Goal: Communication & Community: Answer question/provide support

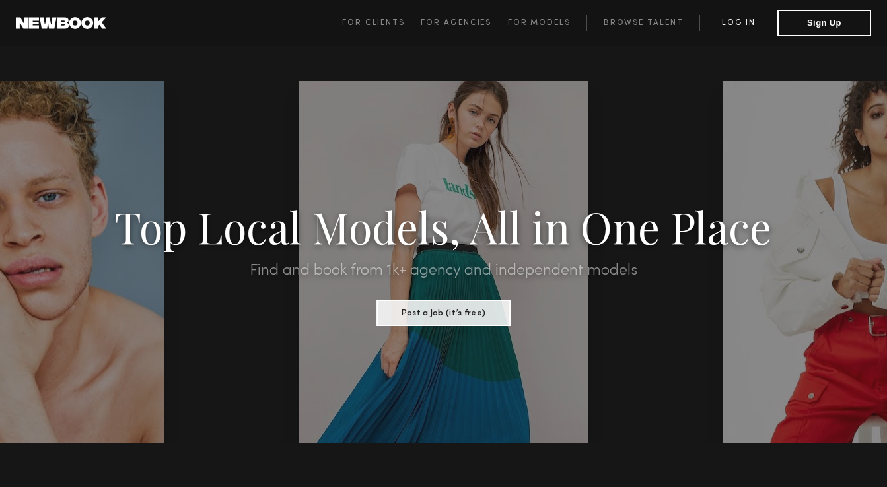
click at [739, 24] on link "Log in" at bounding box center [738, 23] width 78 height 16
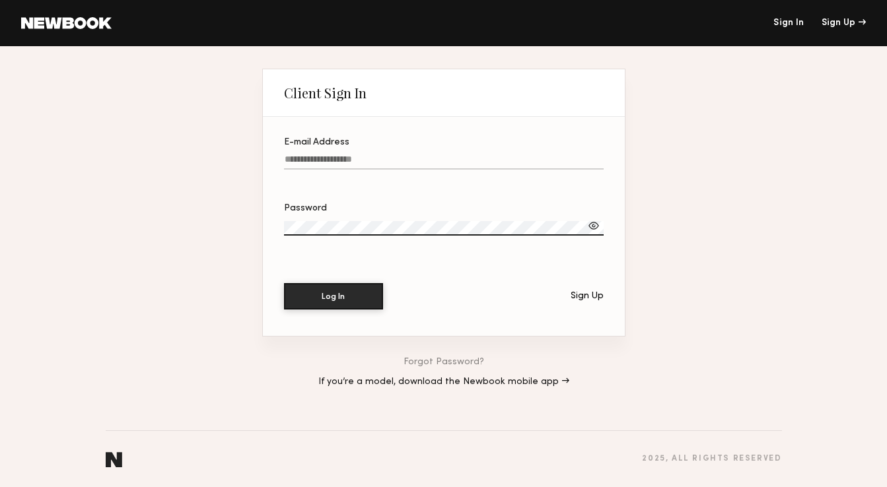
click at [340, 150] on label "E-mail Address" at bounding box center [444, 160] width 320 height 45
click at [340, 155] on input "E-mail Address" at bounding box center [444, 162] width 320 height 15
click at [592, 487] on com-1password-button at bounding box center [443, 487] width 887 height 0
type input "**********"
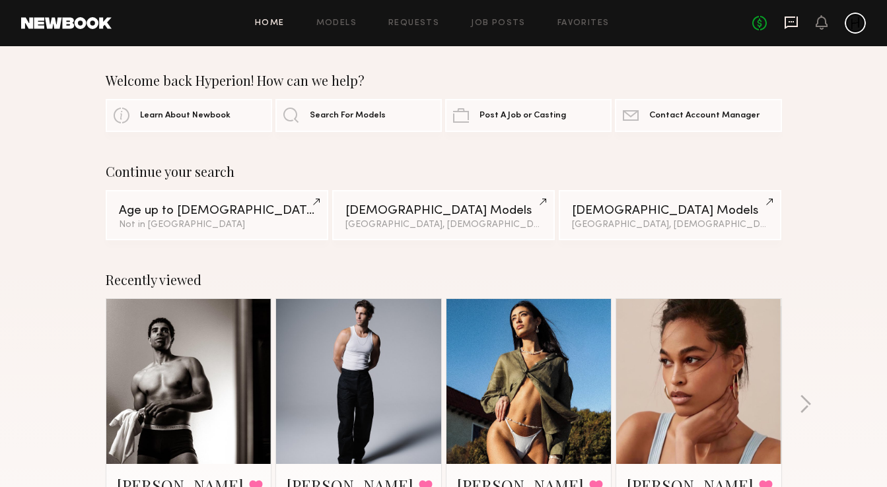
click at [788, 21] on icon at bounding box center [791, 22] width 15 height 15
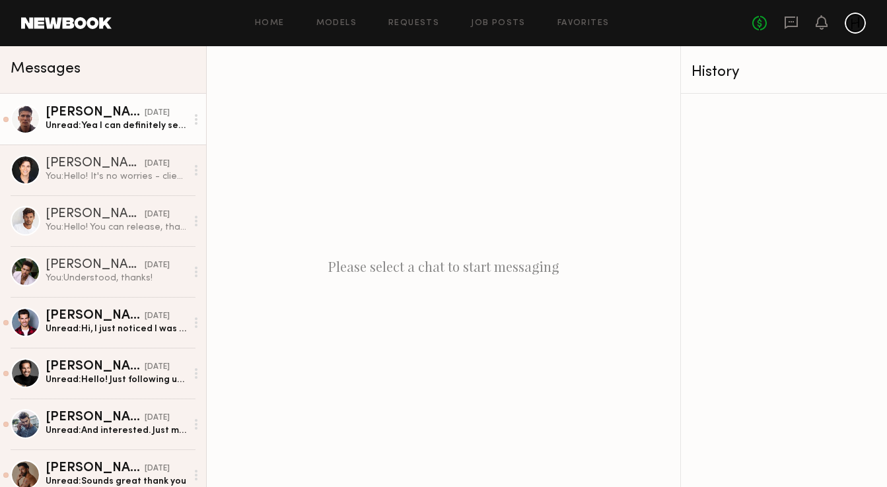
click at [88, 118] on div "[PERSON_NAME]" at bounding box center [95, 112] width 99 height 13
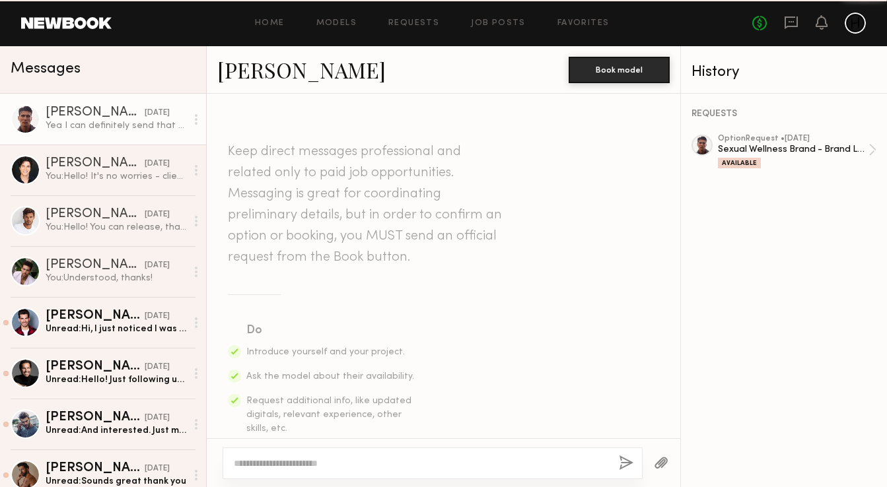
scroll to position [664, 0]
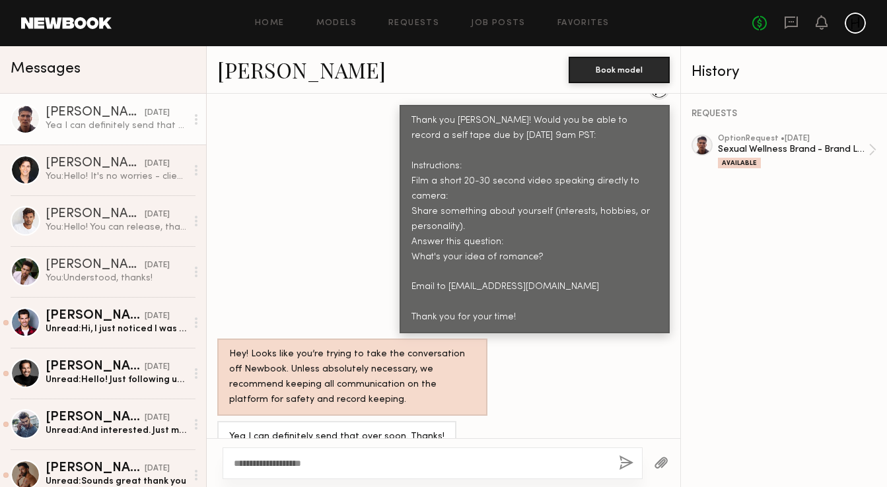
type textarea "**********"
click at [624, 460] on button "button" at bounding box center [626, 464] width 15 height 17
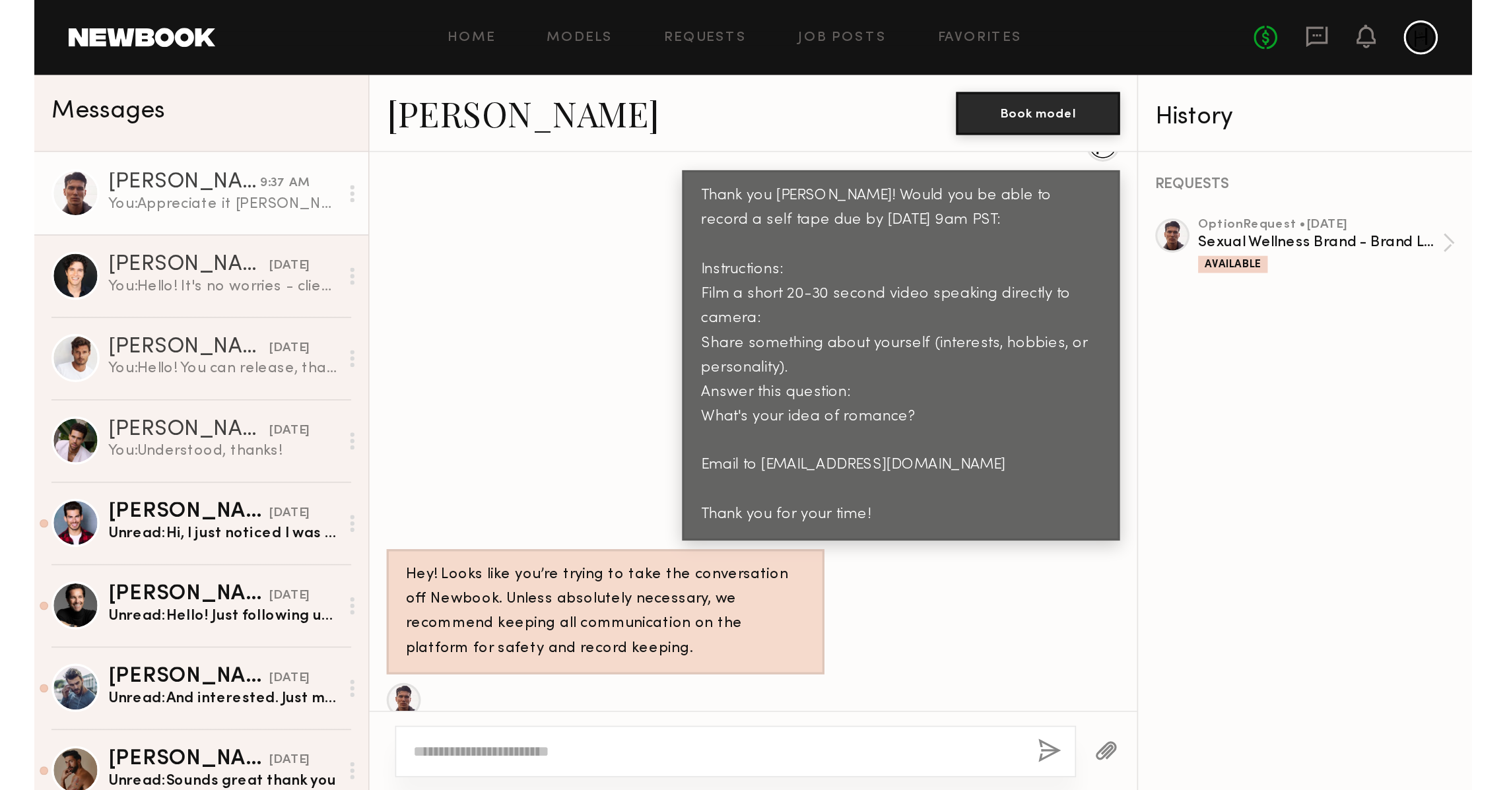
scroll to position [928, 0]
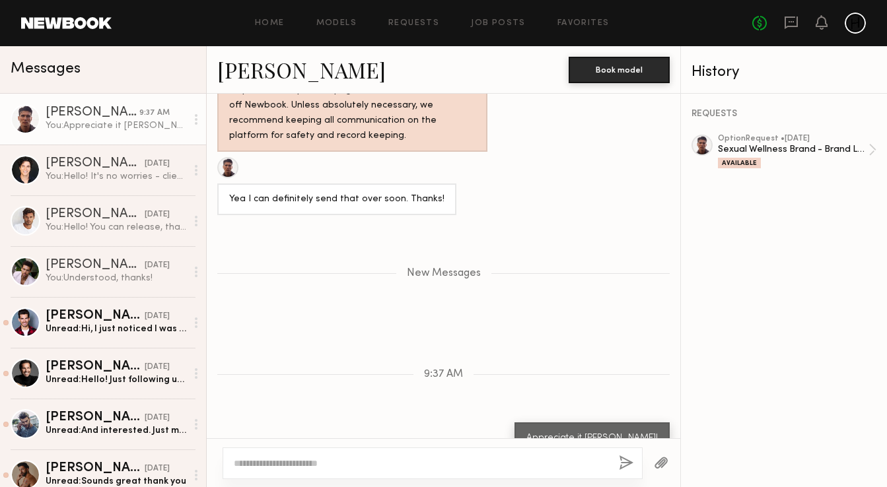
click at [55, 32] on header "Home Models Requests Job Posts Favorites Sign Out No fees up to $5,000" at bounding box center [443, 23] width 887 height 46
click at [53, 19] on link at bounding box center [66, 23] width 90 height 12
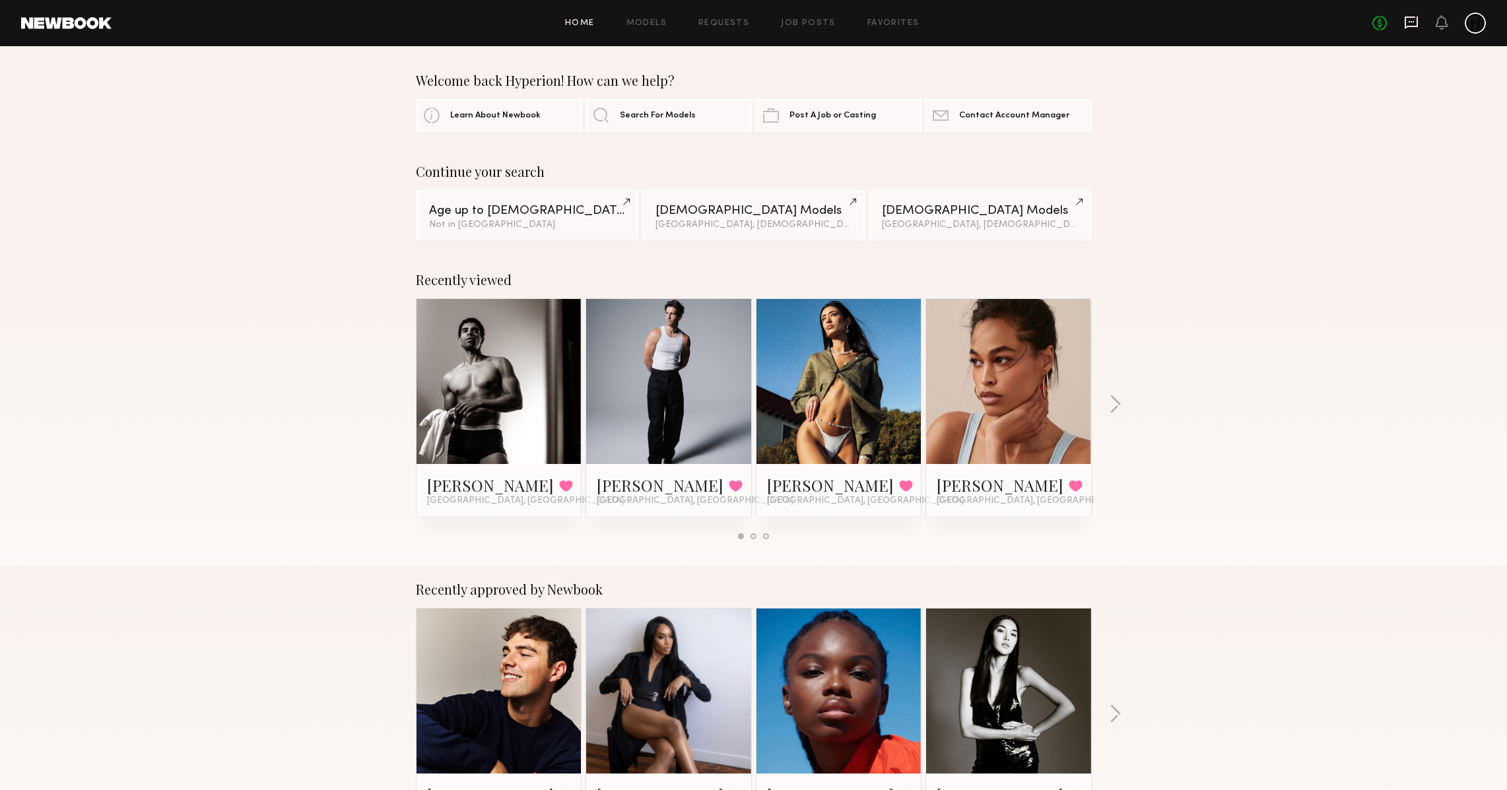
click at [886, 27] on icon at bounding box center [1411, 22] width 15 height 15
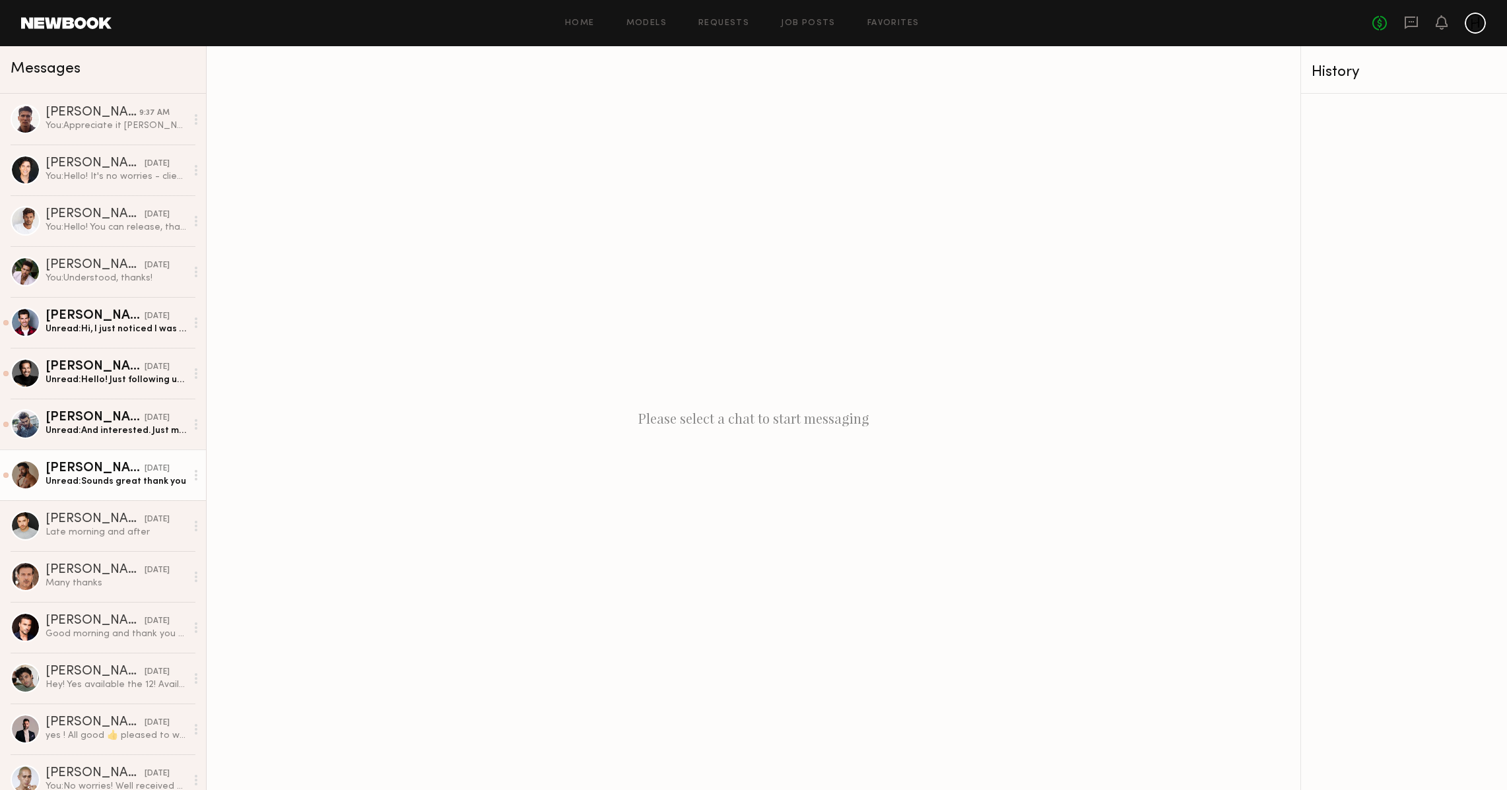
click at [75, 475] on div "Unread: Sounds great thank you" at bounding box center [116, 481] width 141 height 13
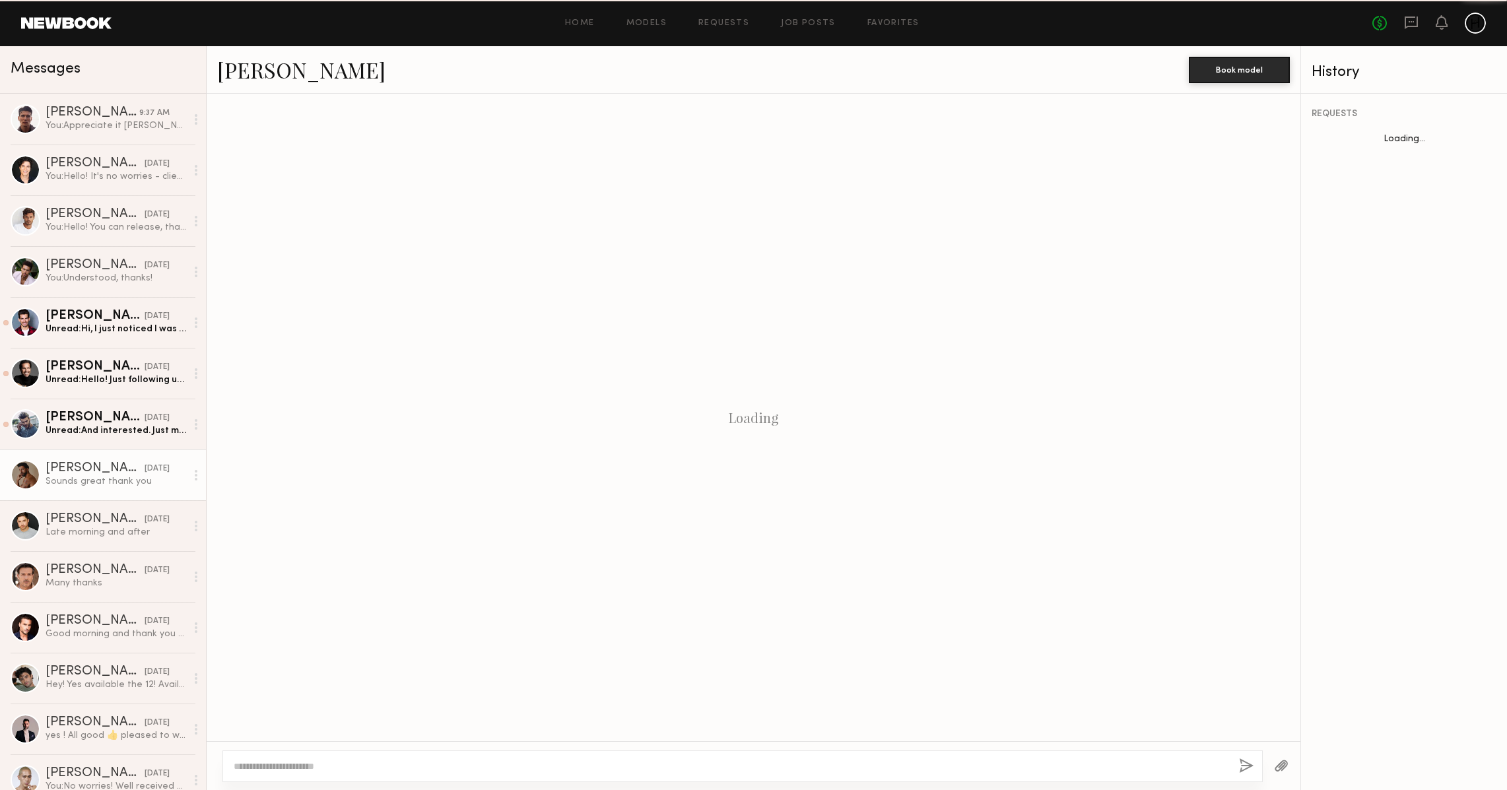
scroll to position [236, 0]
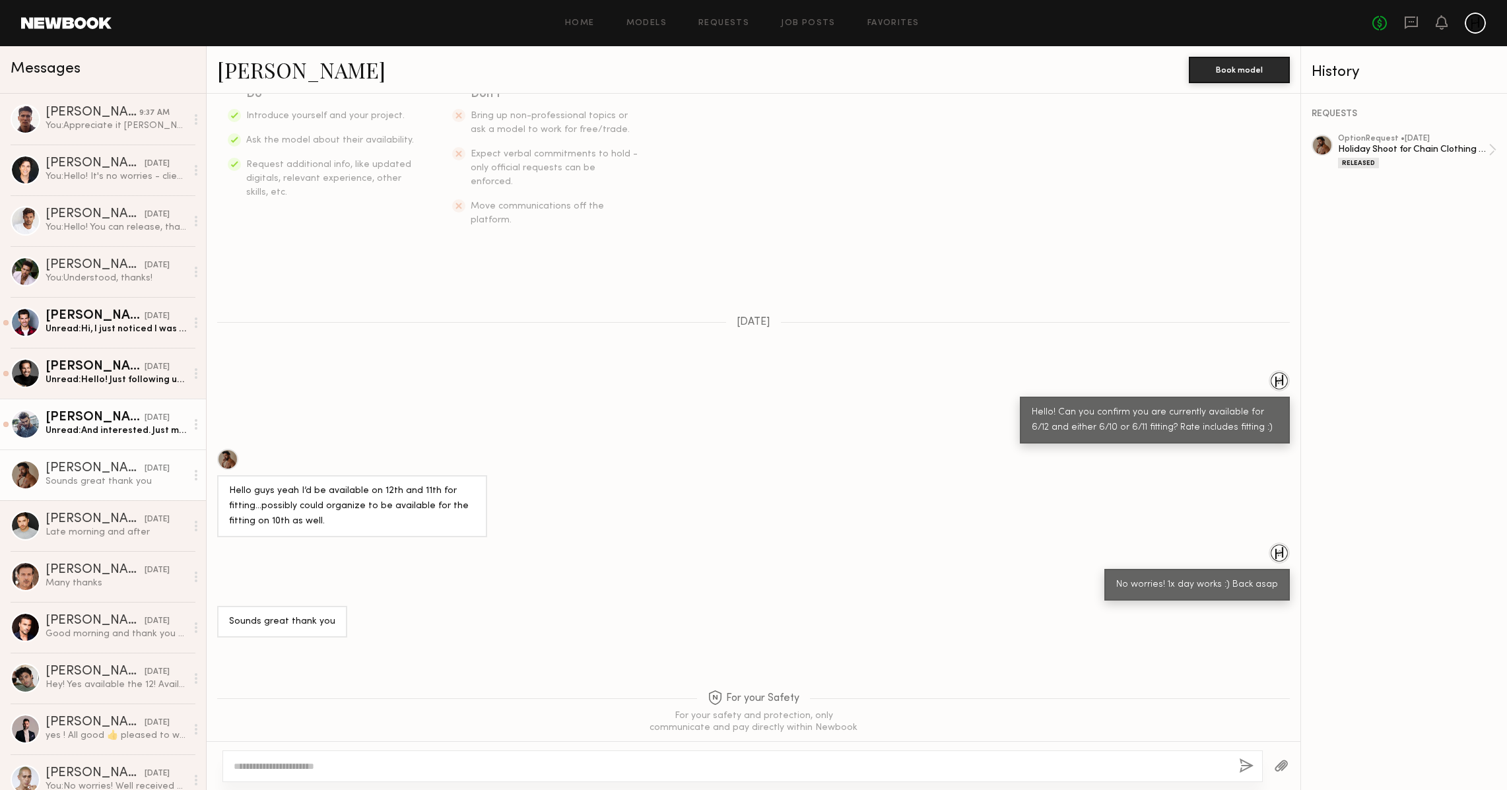
click at [93, 429] on div "Unread: And interested. Just making sure it wasn’t like a chain clothing as in …" at bounding box center [116, 431] width 141 height 13
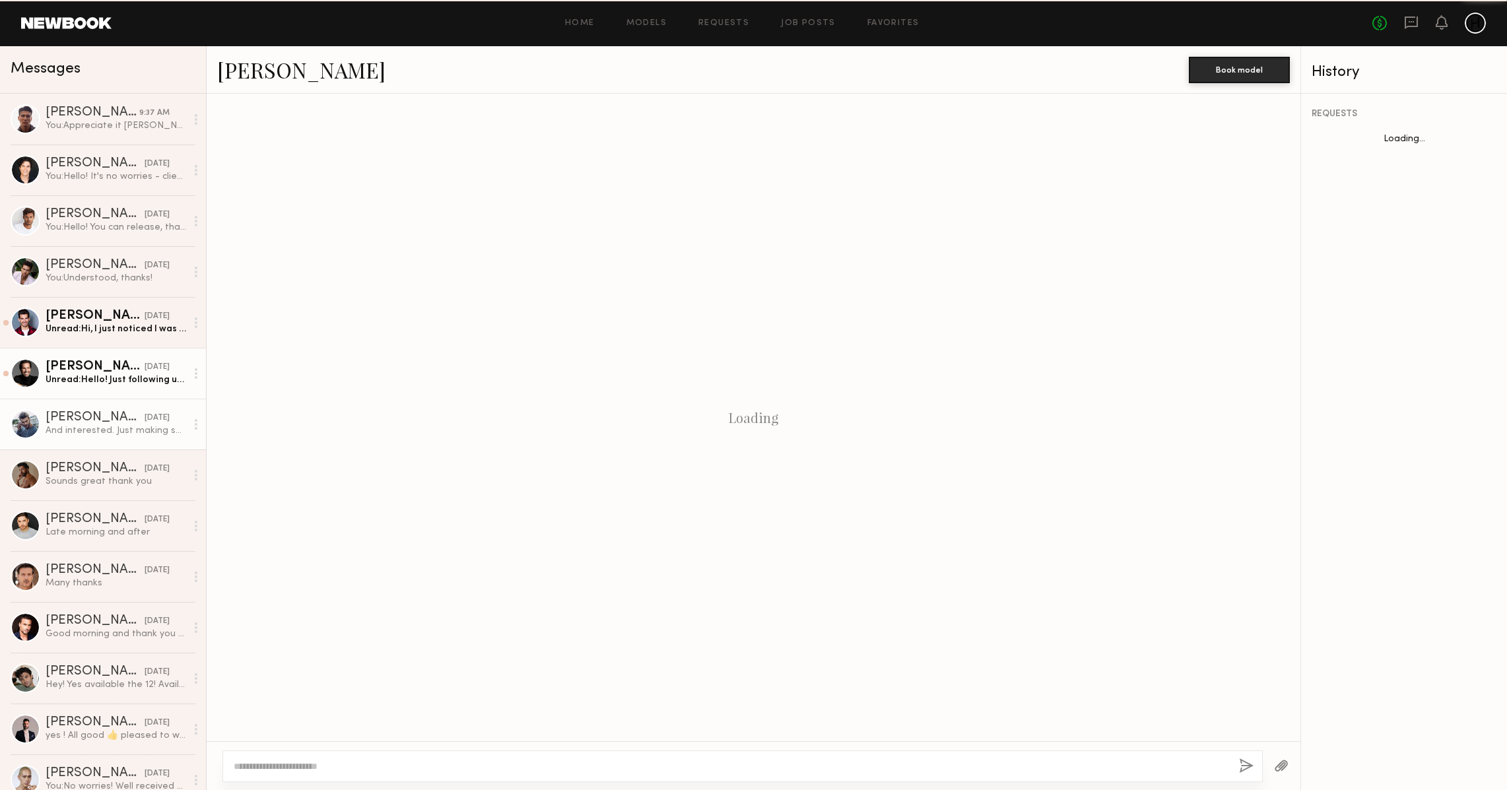
scroll to position [330, 0]
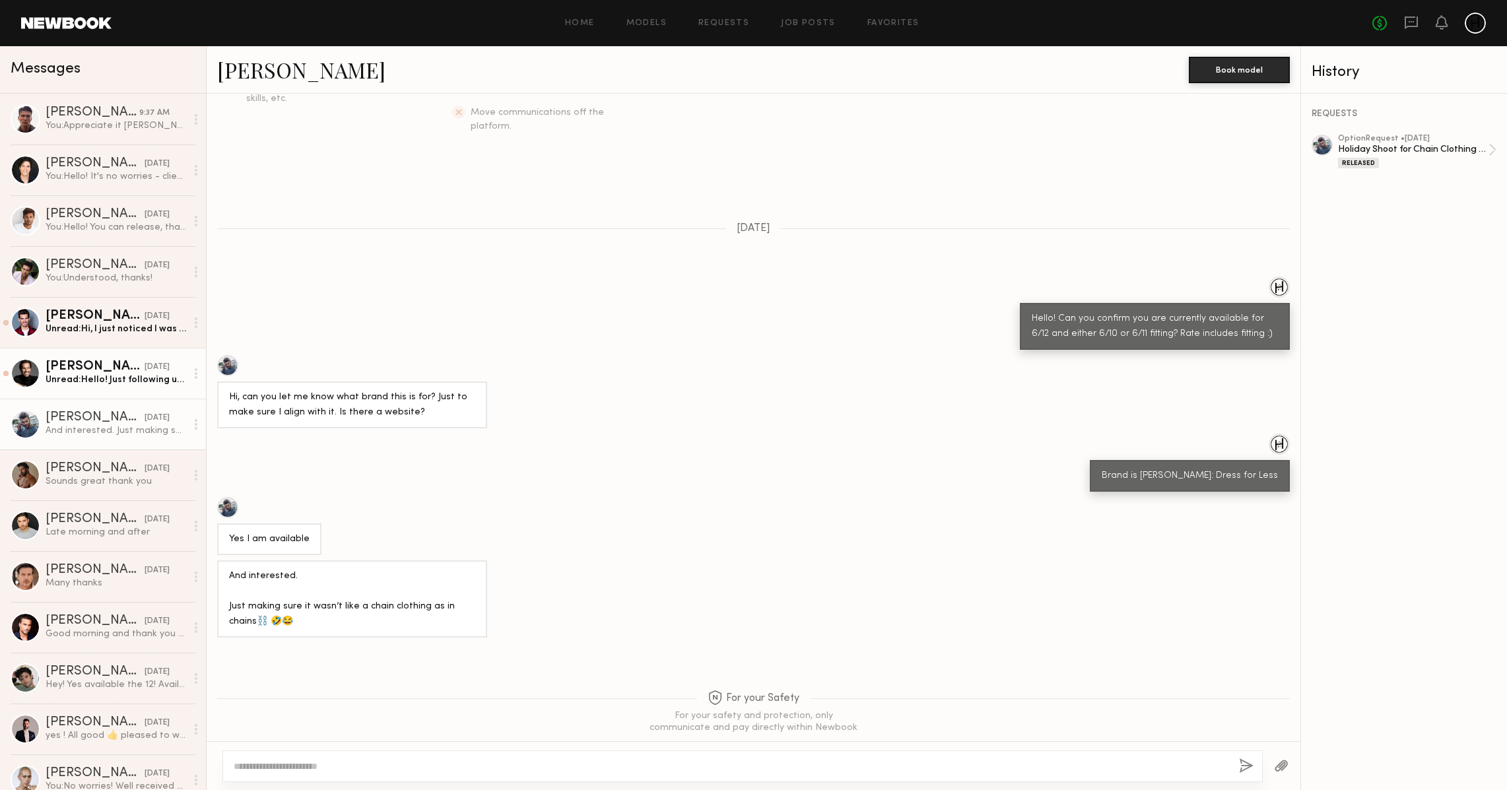
click at [94, 375] on div "Unread: Hello! Just following up to see if you’ll need me for this shoot. Thank…" at bounding box center [116, 380] width 141 height 13
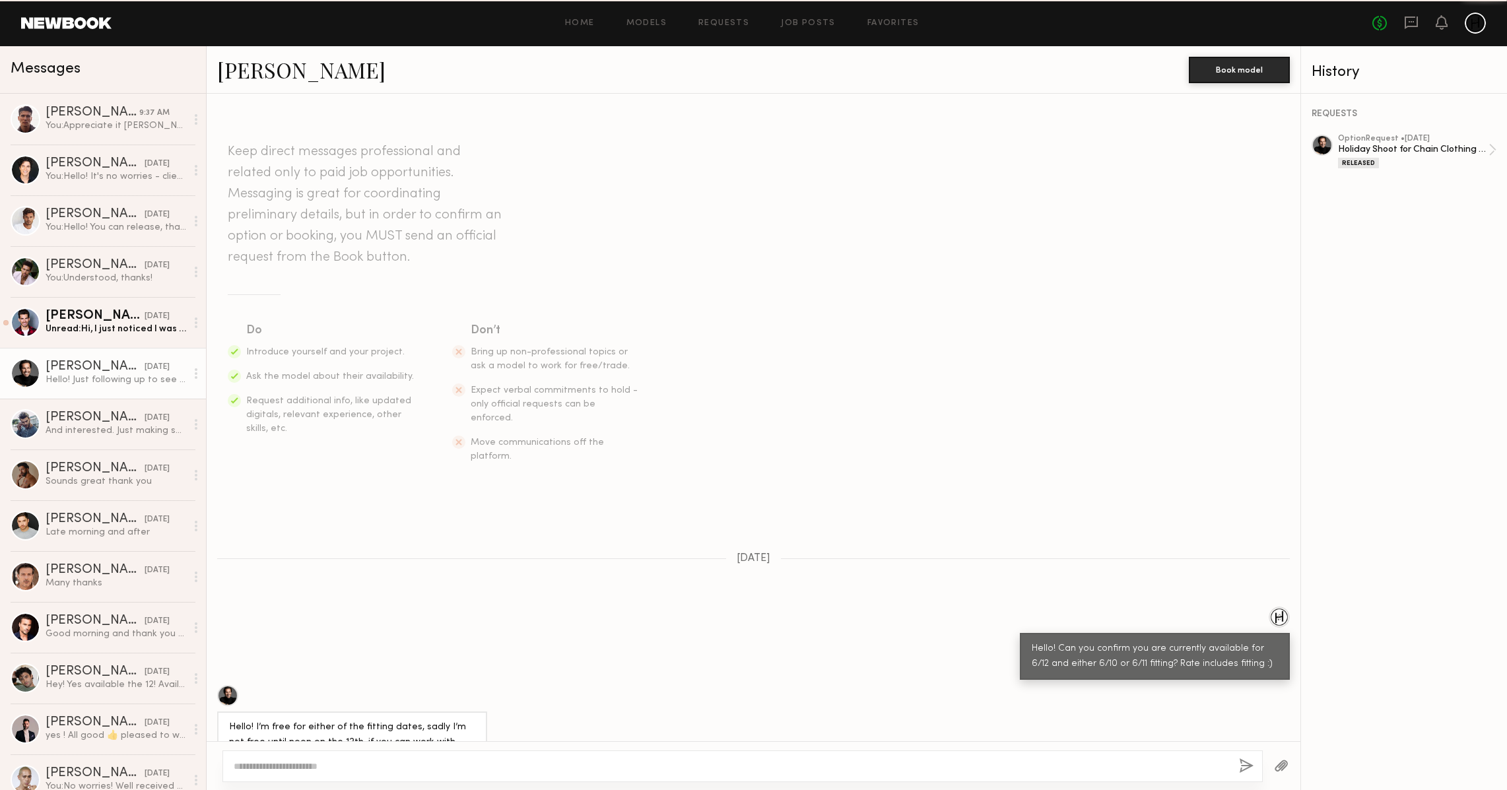
scroll to position [289, 0]
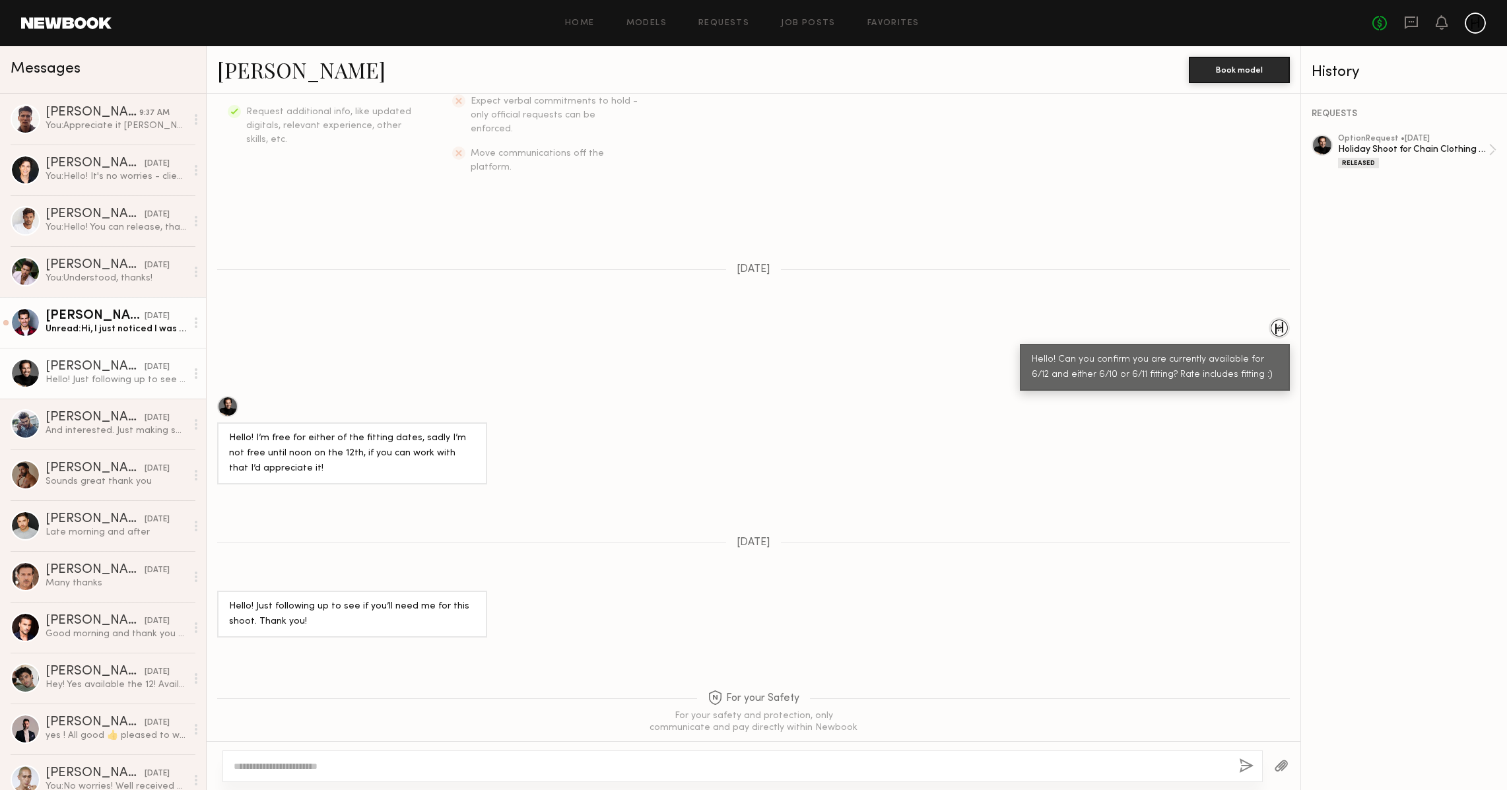
click at [96, 323] on div "Unread: Hi, I just noticed I was released. If anything changes keep me in mind …" at bounding box center [116, 329] width 141 height 13
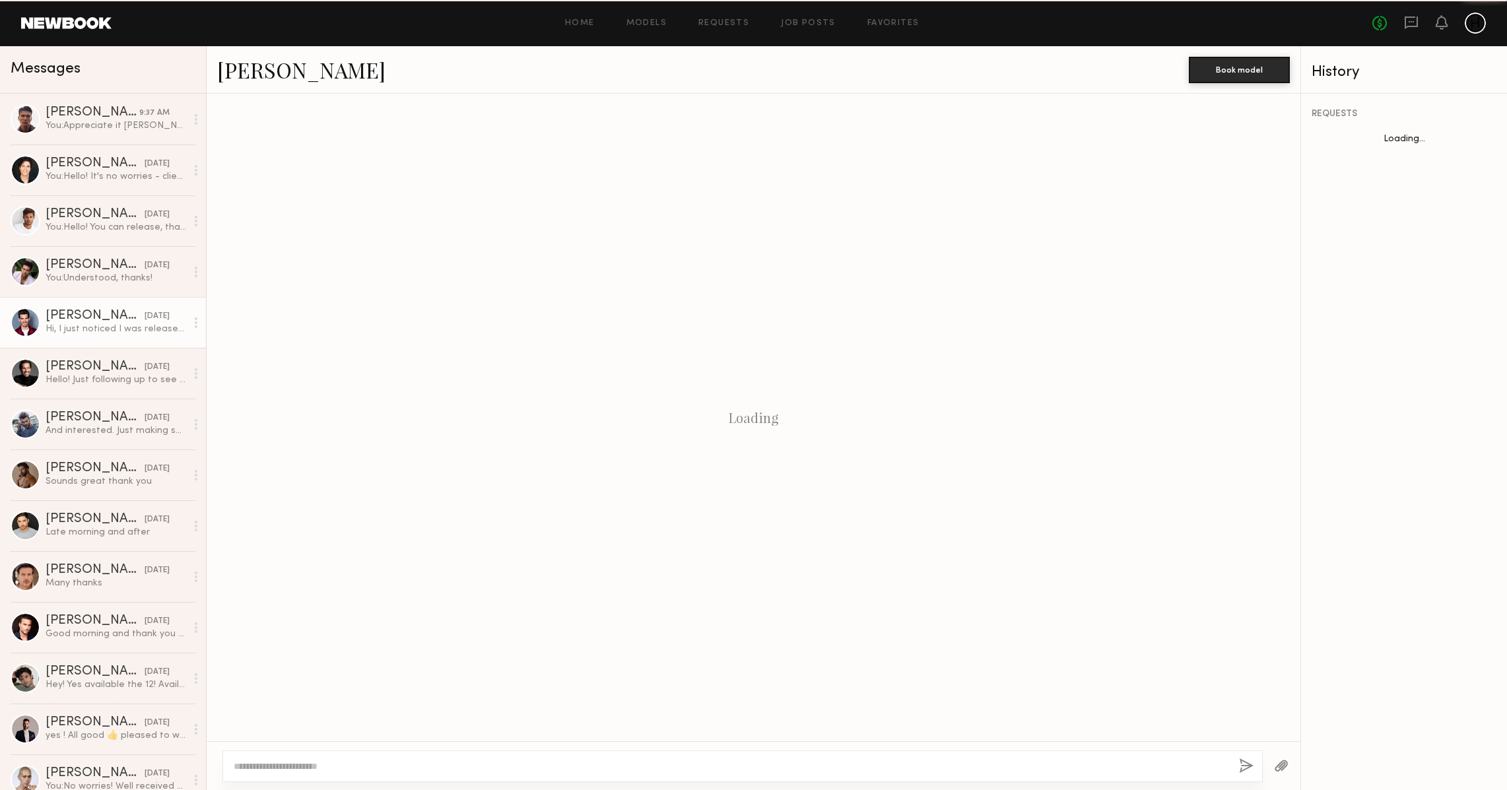
scroll to position [619, 0]
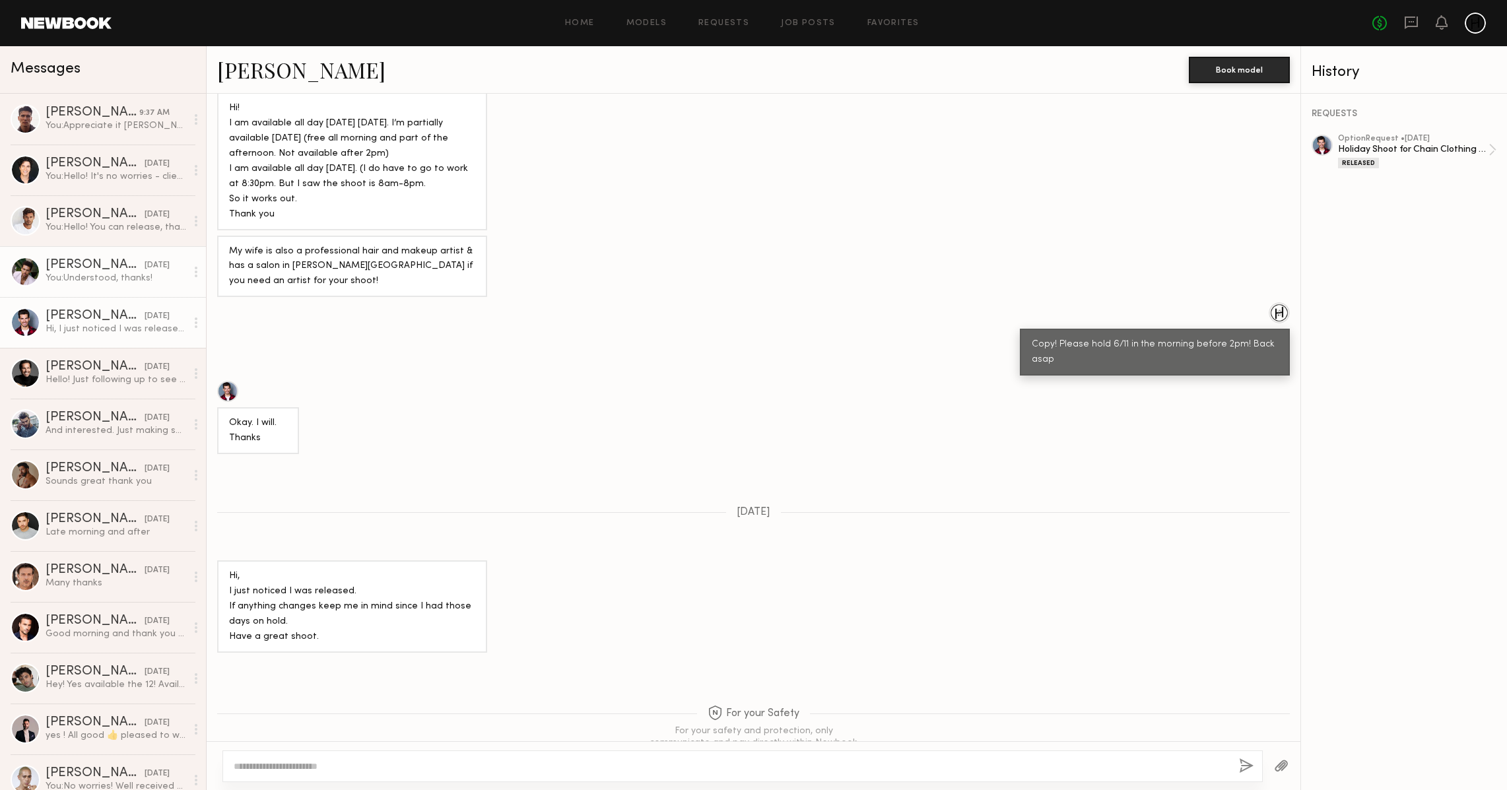
click at [91, 279] on div "You: Understood, thanks!" at bounding box center [116, 278] width 141 height 13
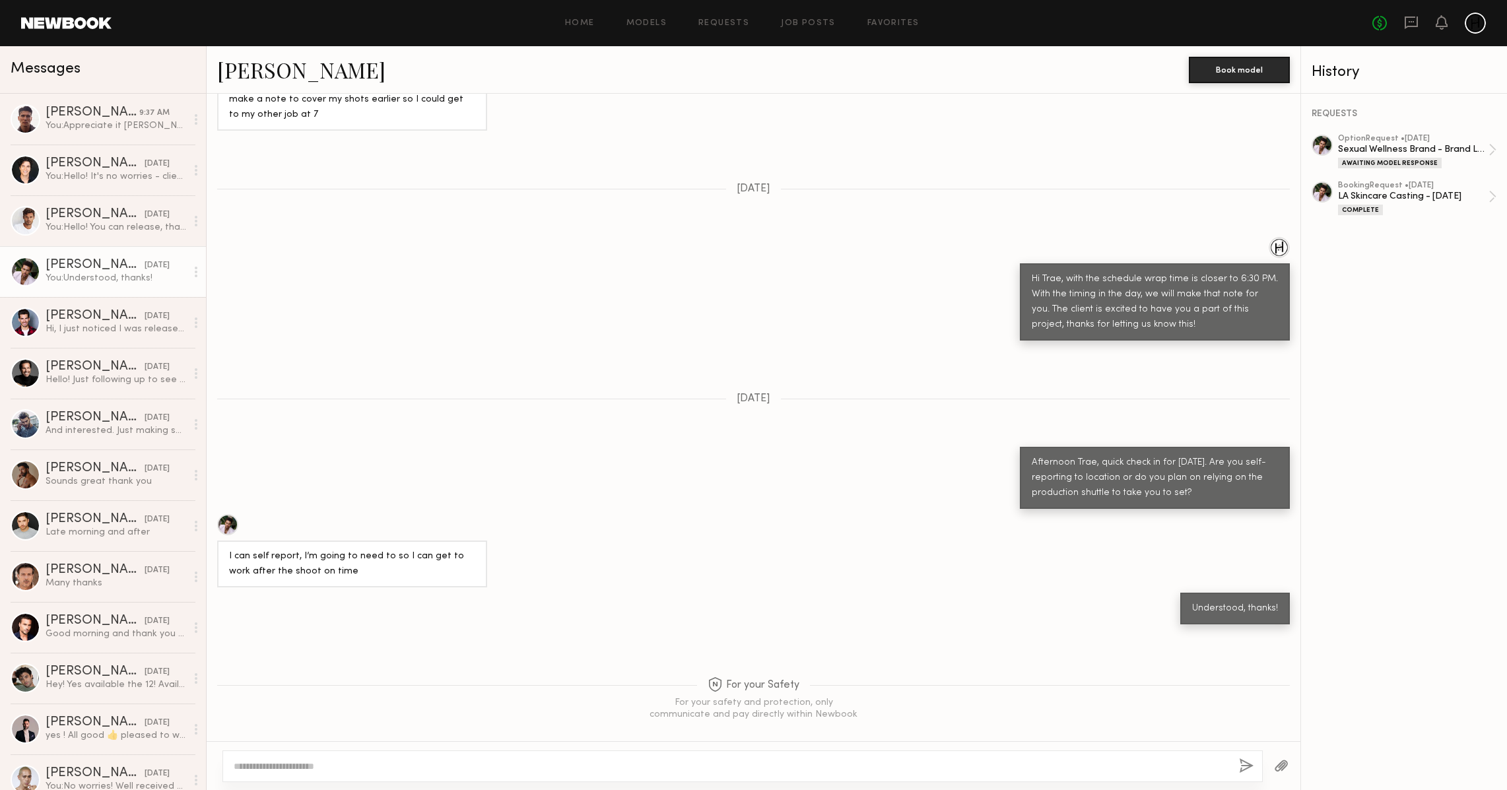
scroll to position [782, 0]
click at [886, 146] on div "Sexual Wellness Brand - Brand Launch Shoot" at bounding box center [1413, 149] width 151 height 13
click at [98, 216] on div "[PERSON_NAME]" at bounding box center [95, 214] width 99 height 13
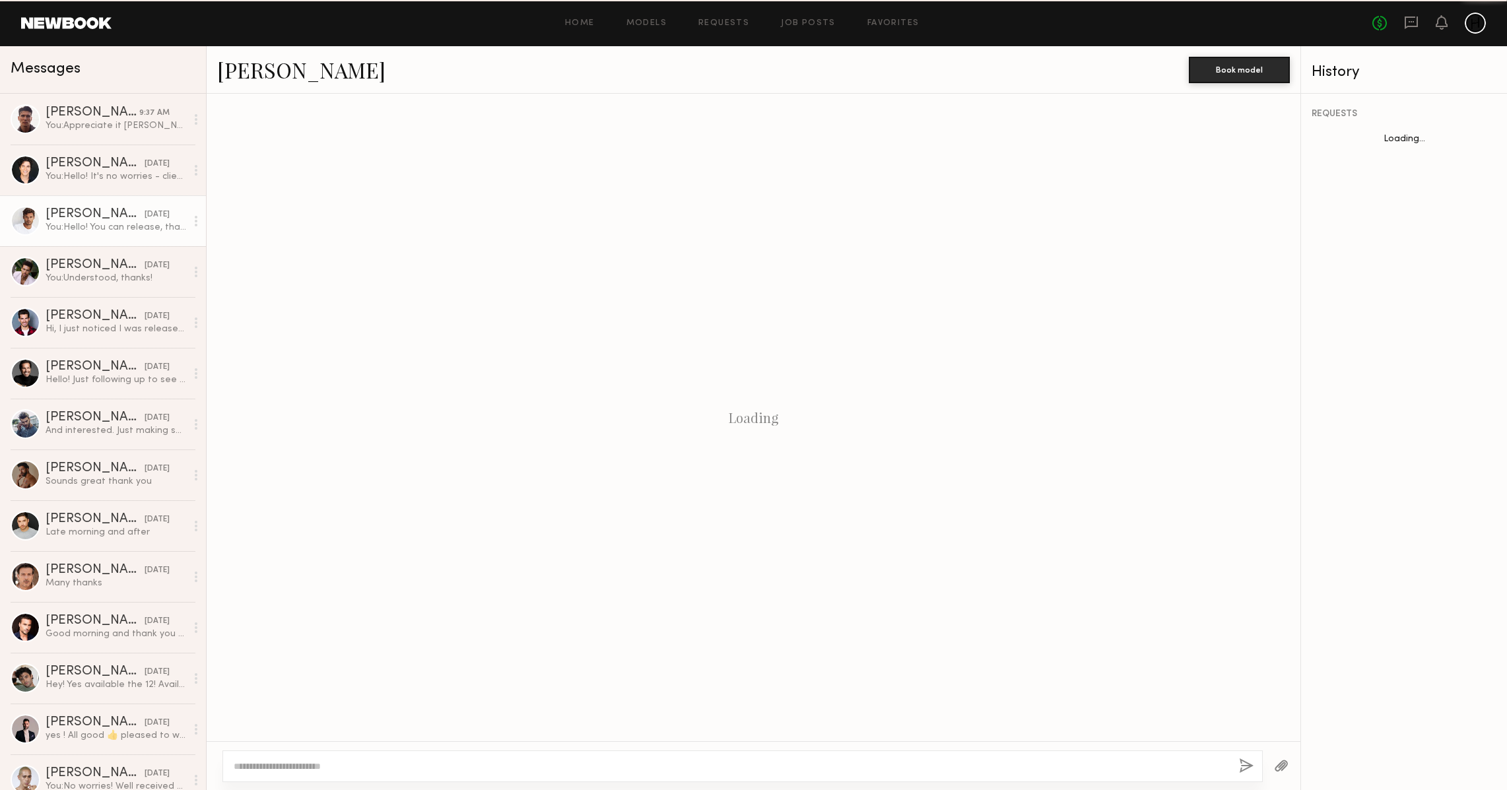
scroll to position [386, 0]
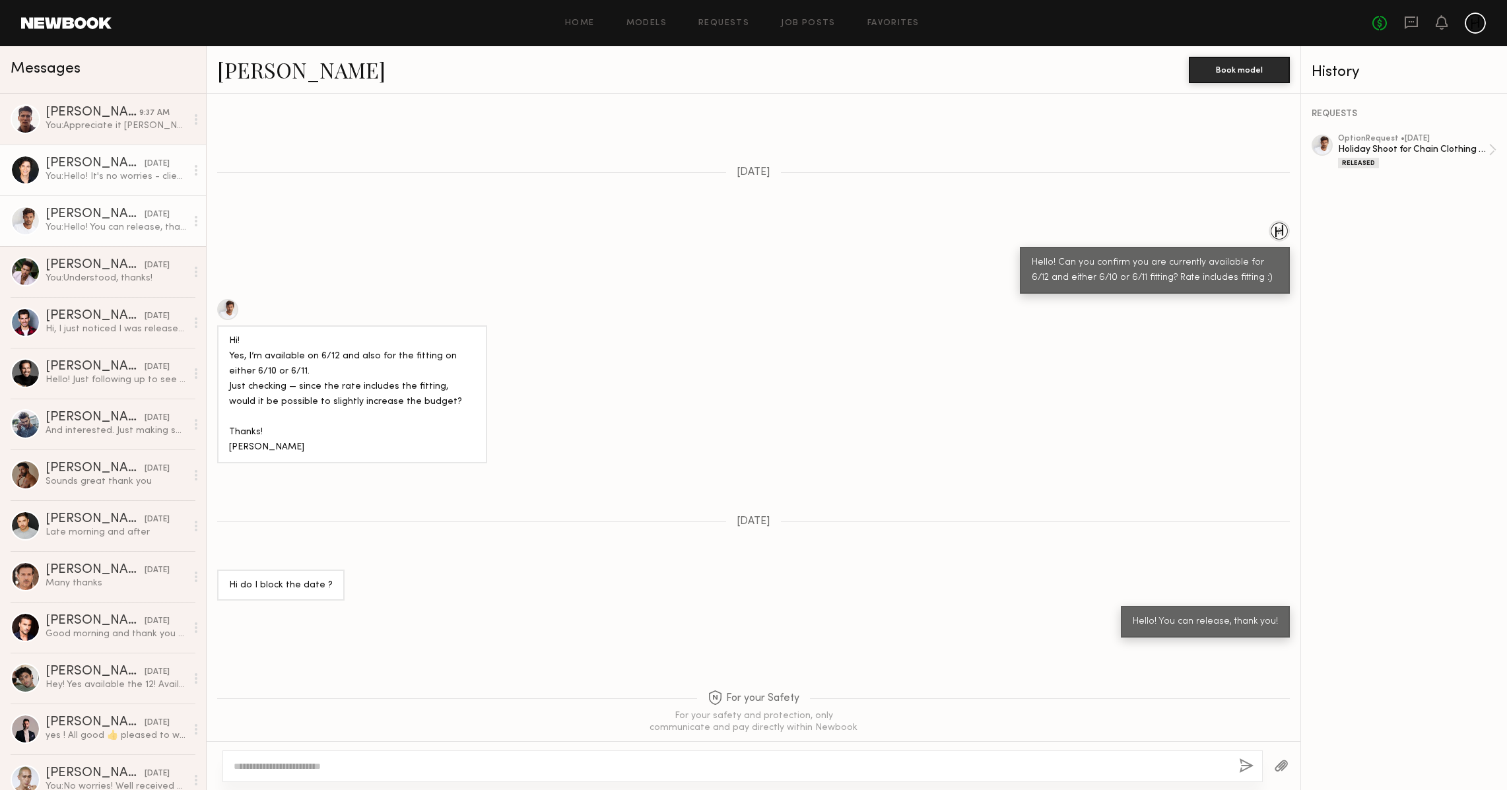
click at [126, 191] on link "[PERSON_NAME] [DATE] You: Hello! It's no worries - client ended up confirming a…" at bounding box center [103, 170] width 206 height 51
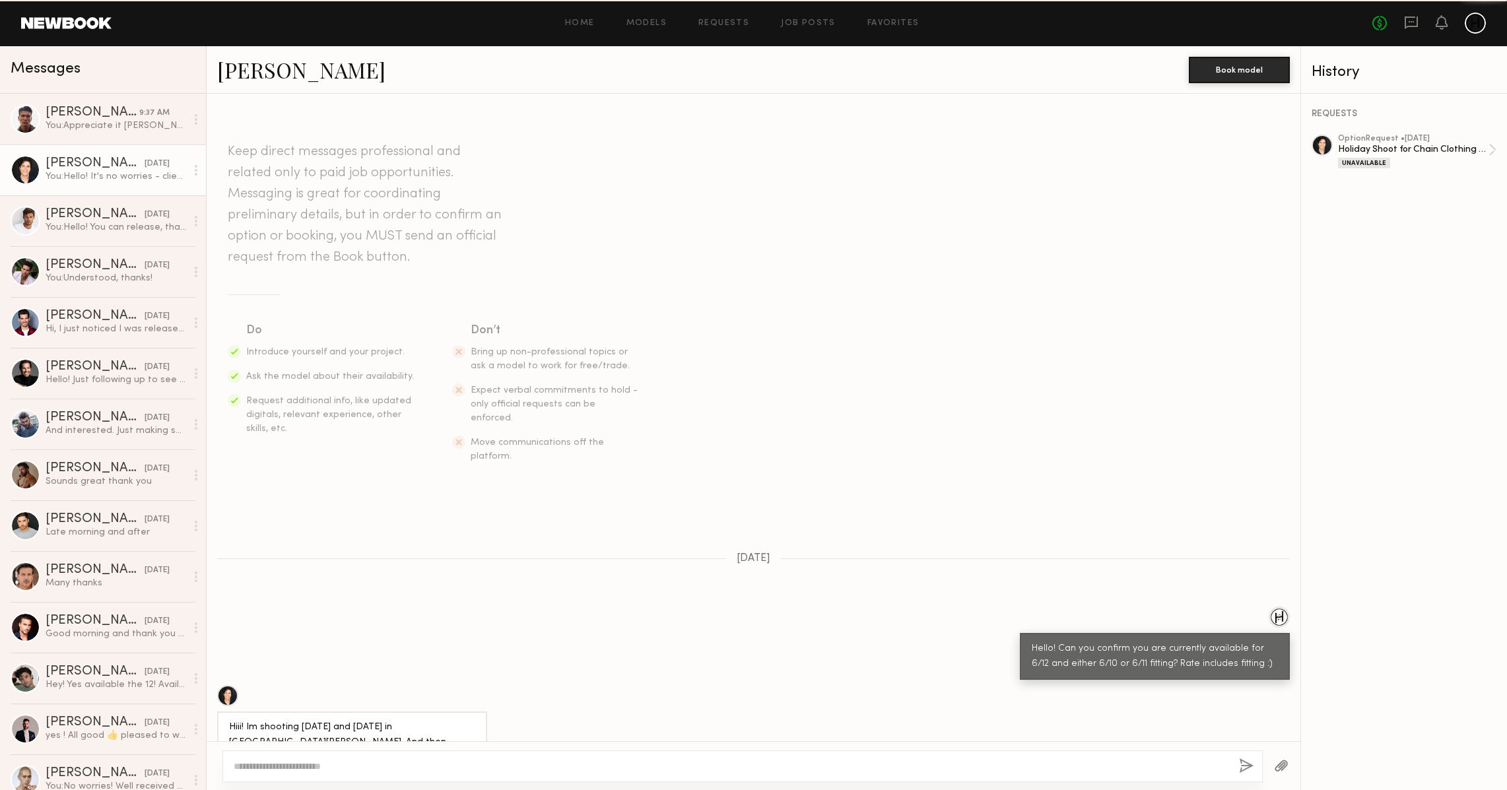
scroll to position [341, 0]
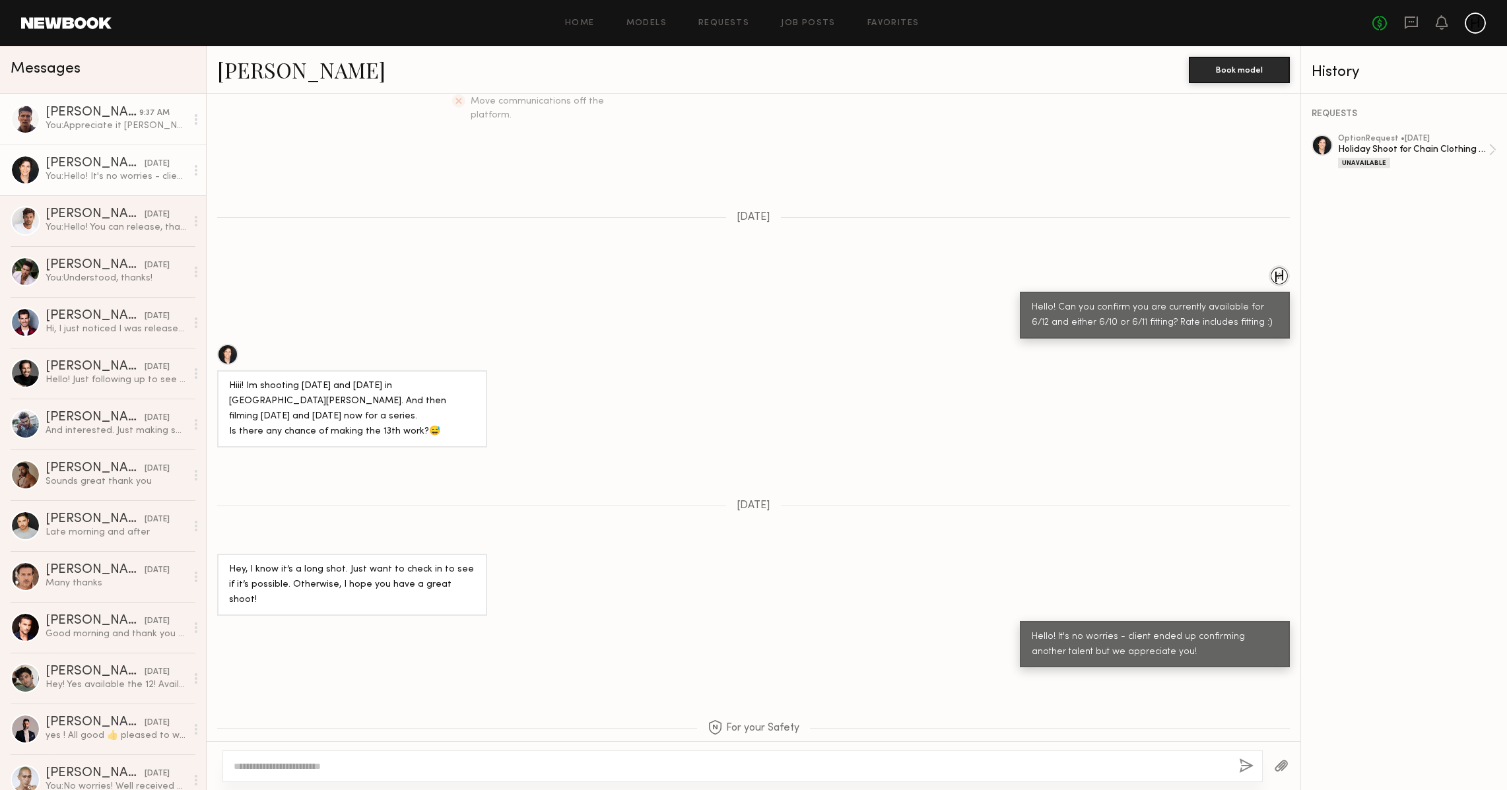
click at [110, 123] on div "You: Appreciate it [PERSON_NAME]!" at bounding box center [116, 126] width 141 height 13
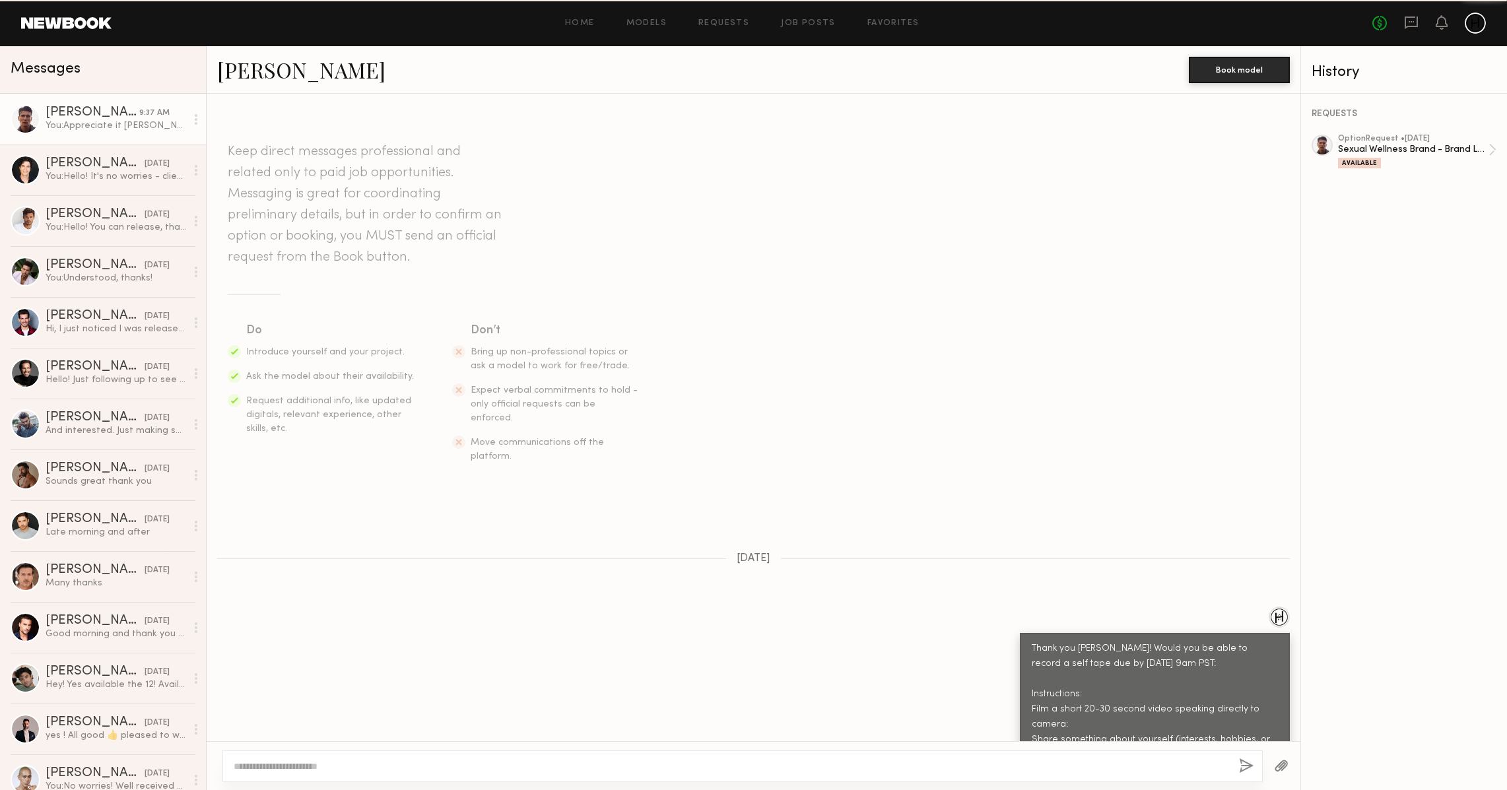
scroll to position [387, 0]
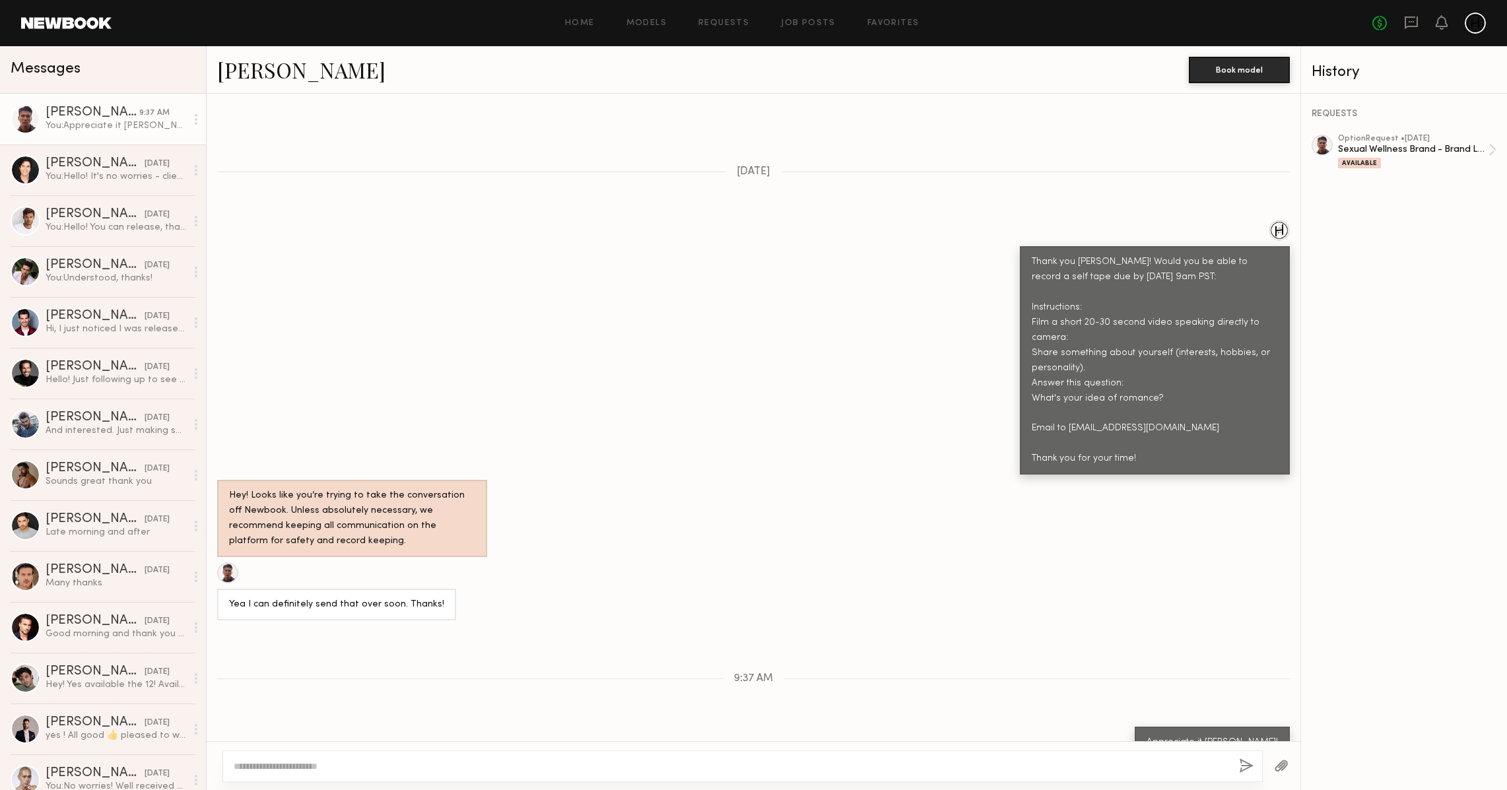
click at [647, 29] on div "Home Models Requests Job Posts Favorites Sign Out No fees up to $5,000" at bounding box center [799, 23] width 1375 height 21
click at [647, 19] on link "Models" at bounding box center [647, 23] width 40 height 9
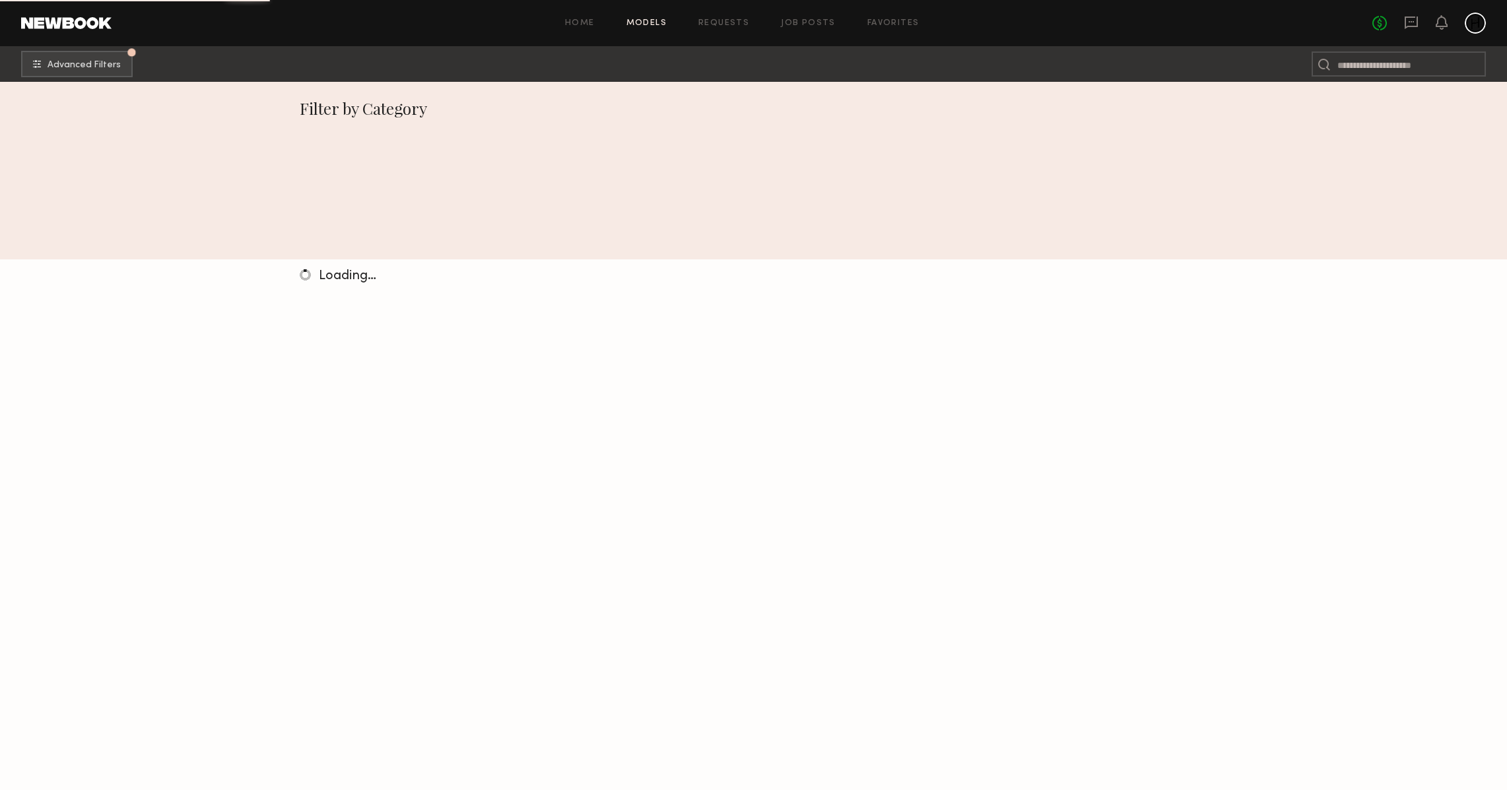
click at [747, 22] on link "Requests" at bounding box center [724, 23] width 51 height 9
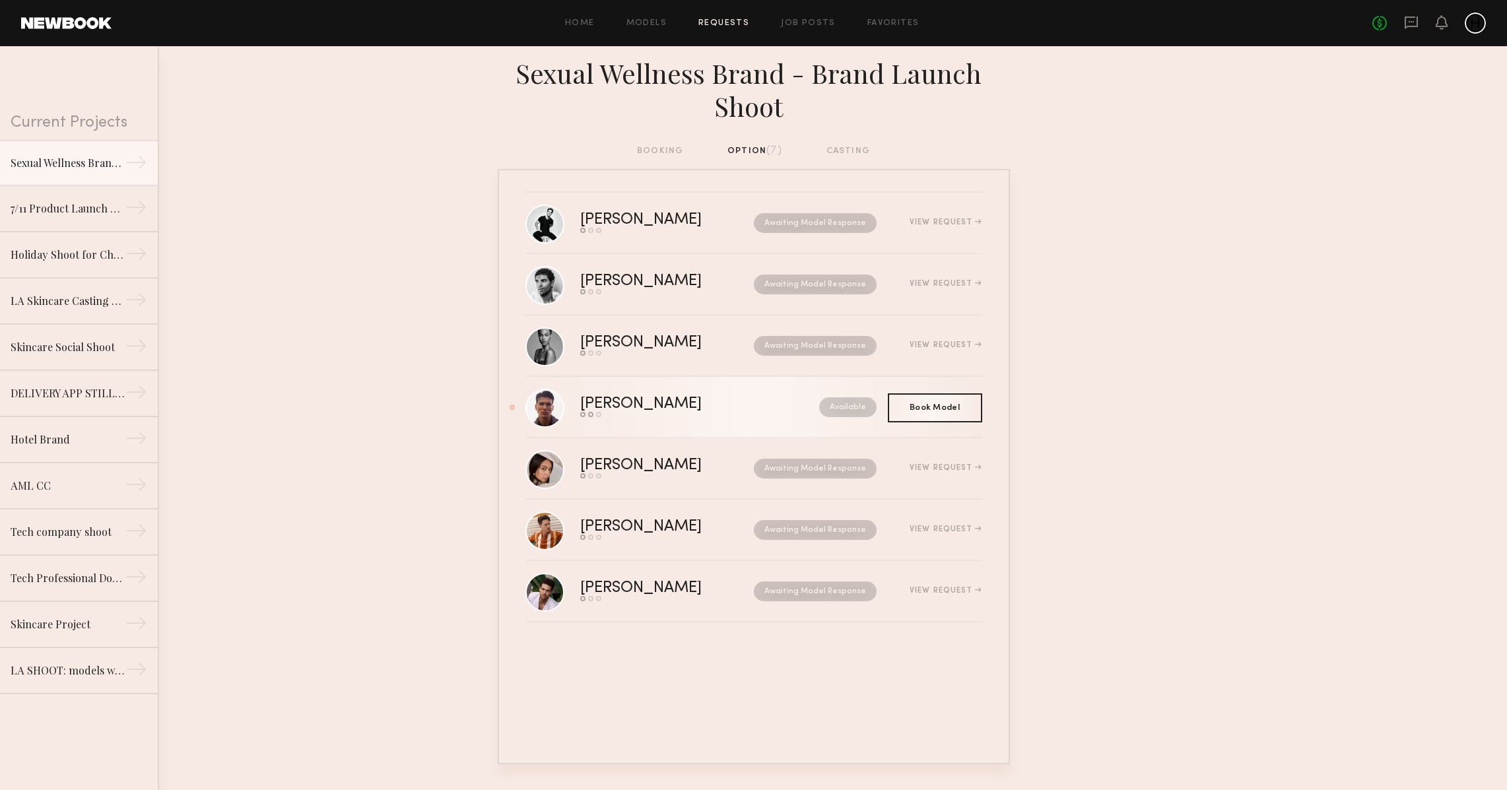
click at [708, 412] on div "Send request Model response Book model" at bounding box center [670, 414] width 180 height 5
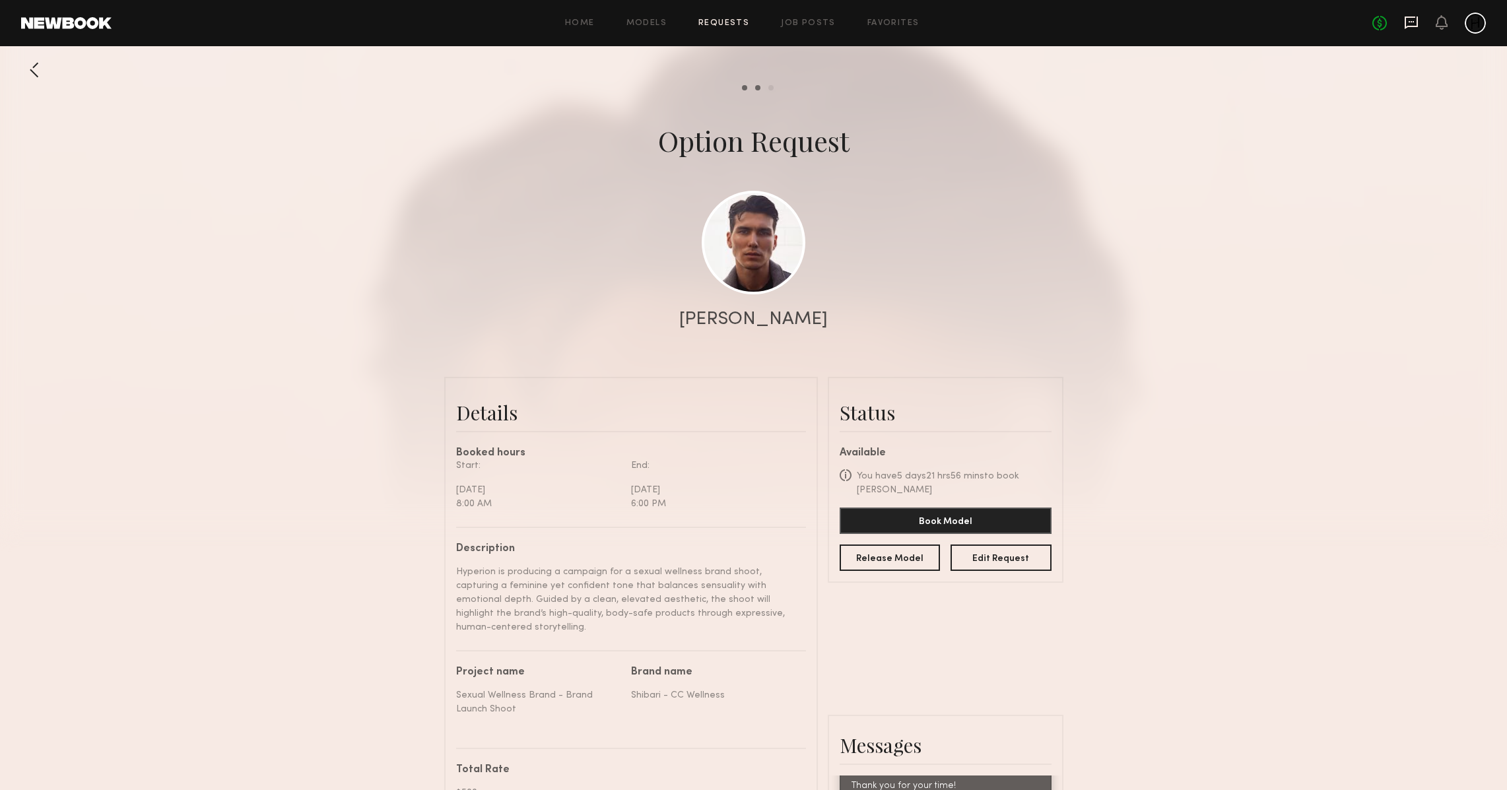
click at [886, 22] on icon at bounding box center [1411, 21] width 5 height 1
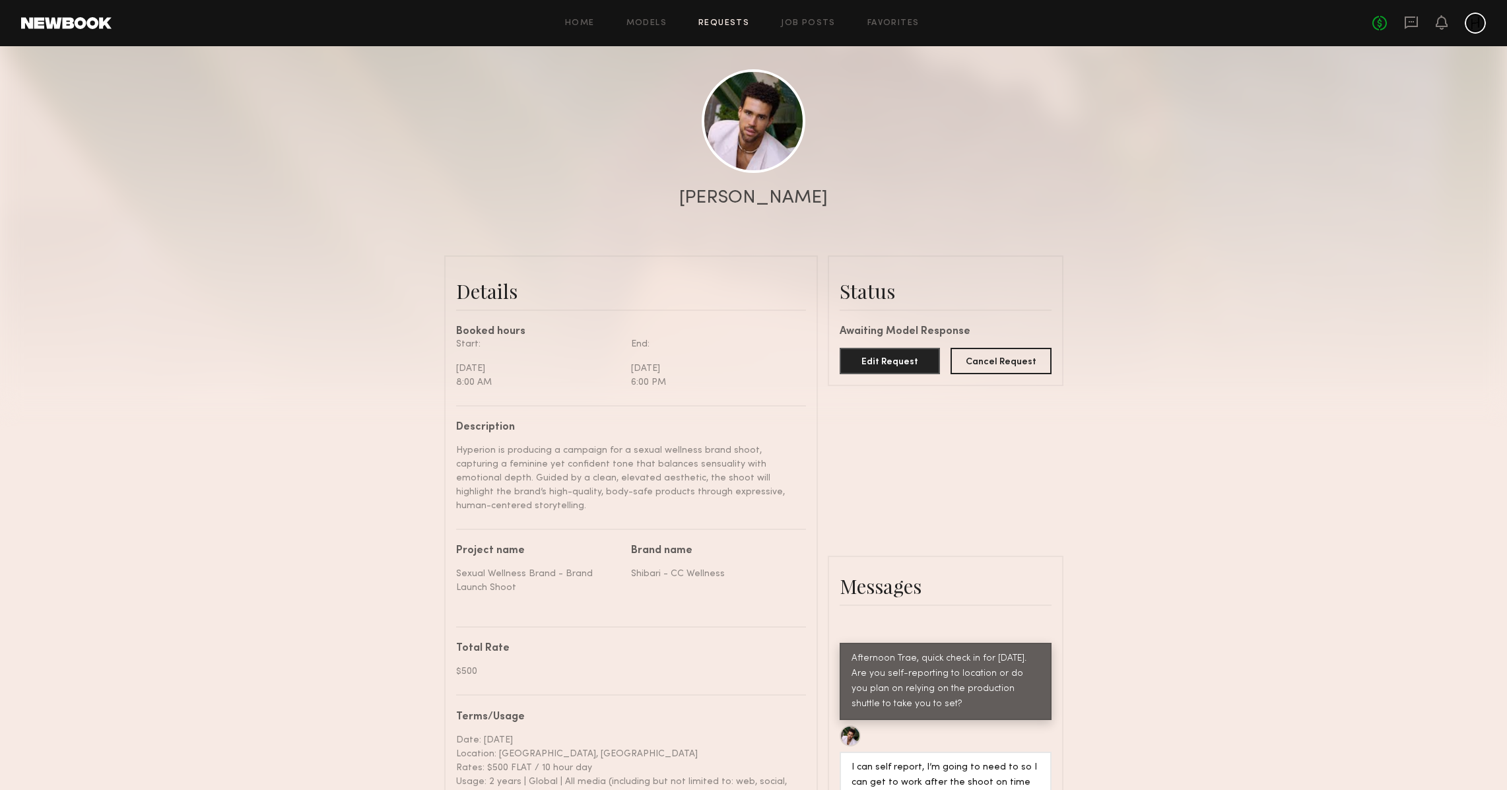
scroll to position [120, 0]
